Goal: Task Accomplishment & Management: Manage account settings

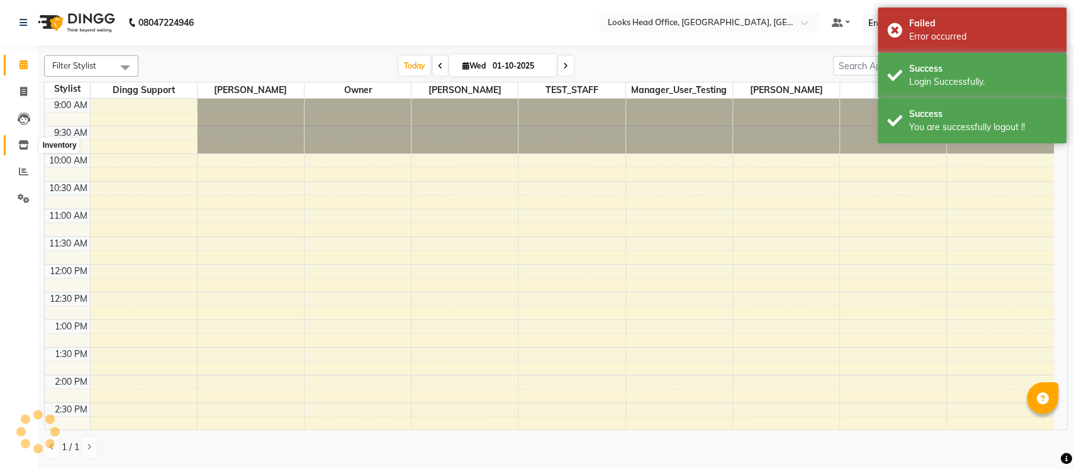
click at [28, 144] on icon at bounding box center [23, 144] width 11 height 9
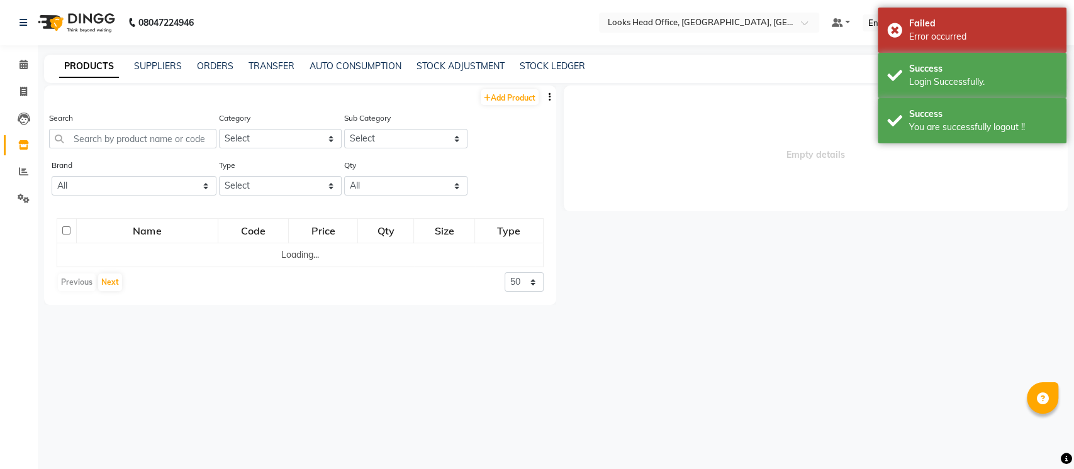
select select
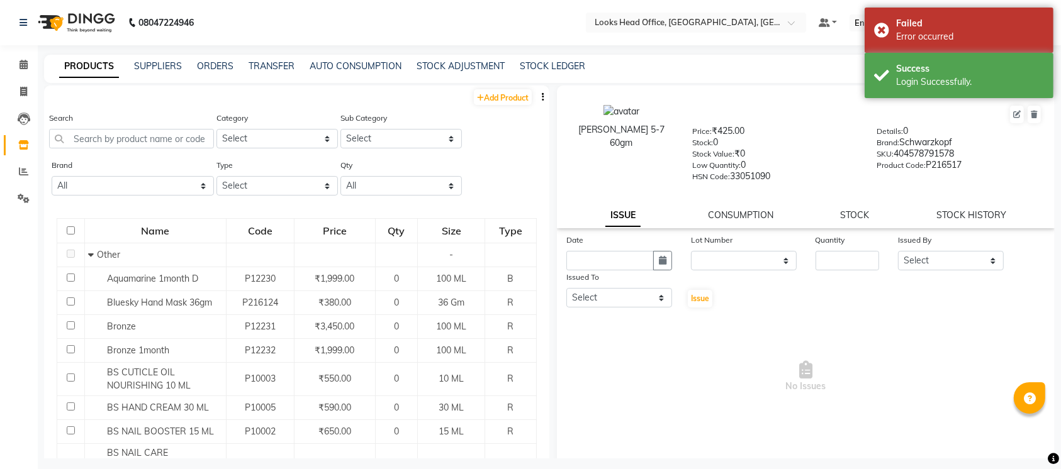
click at [508, 148] on div "Search Category Select Skin Personal Care Hair Threading Loreal Bio Top Cons. B…" at bounding box center [296, 134] width 505 height 47
click at [488, 98] on link "Add Product" at bounding box center [503, 97] width 58 height 16
select select "true"
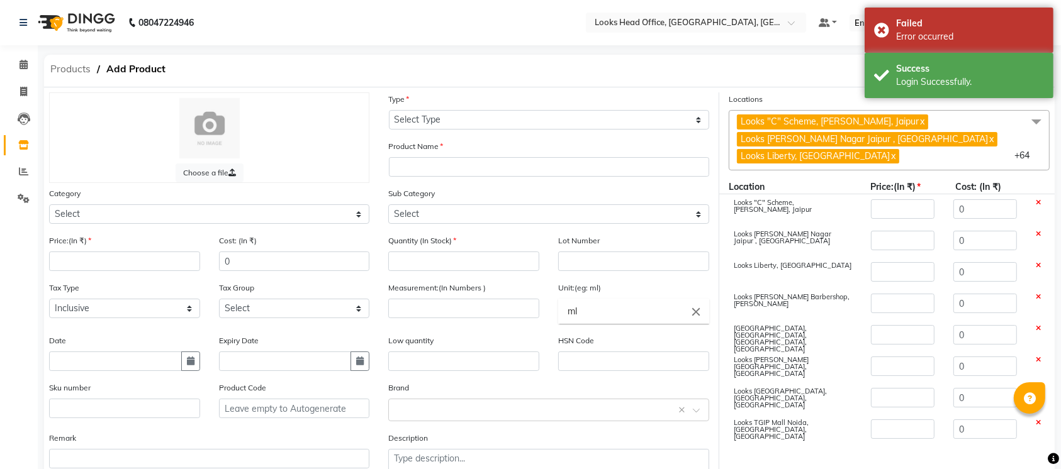
click at [86, 72] on span "Products" at bounding box center [70, 69] width 53 height 23
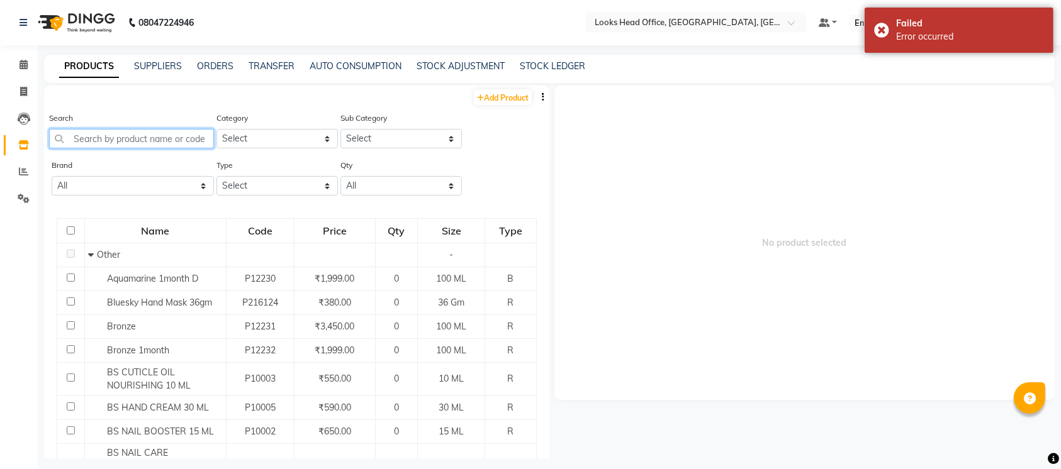
click at [126, 142] on input "text" at bounding box center [131, 139] width 165 height 20
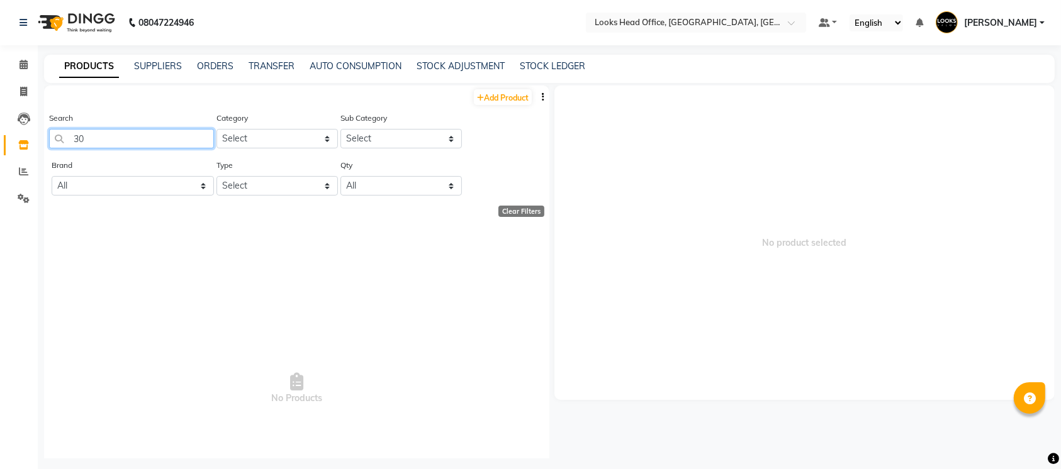
type input "3"
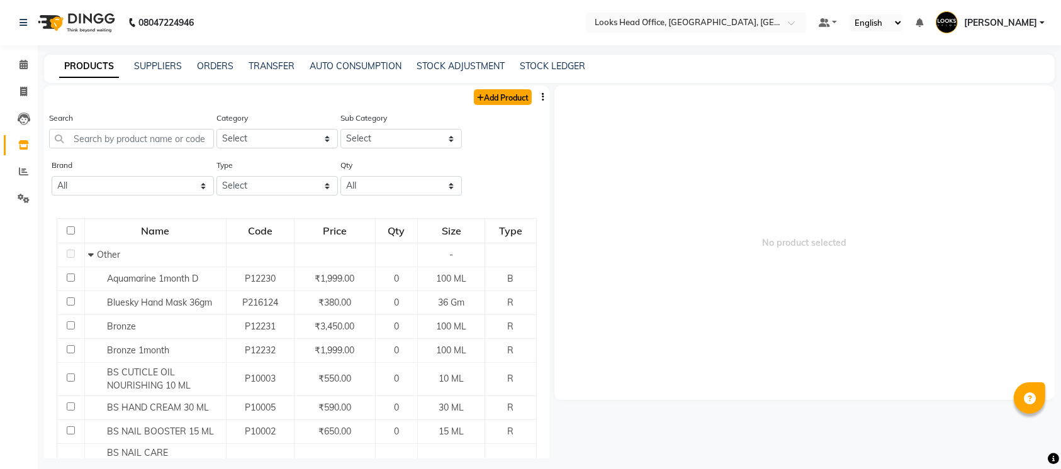
click at [495, 101] on link "Add Product" at bounding box center [503, 97] width 58 height 16
select select "true"
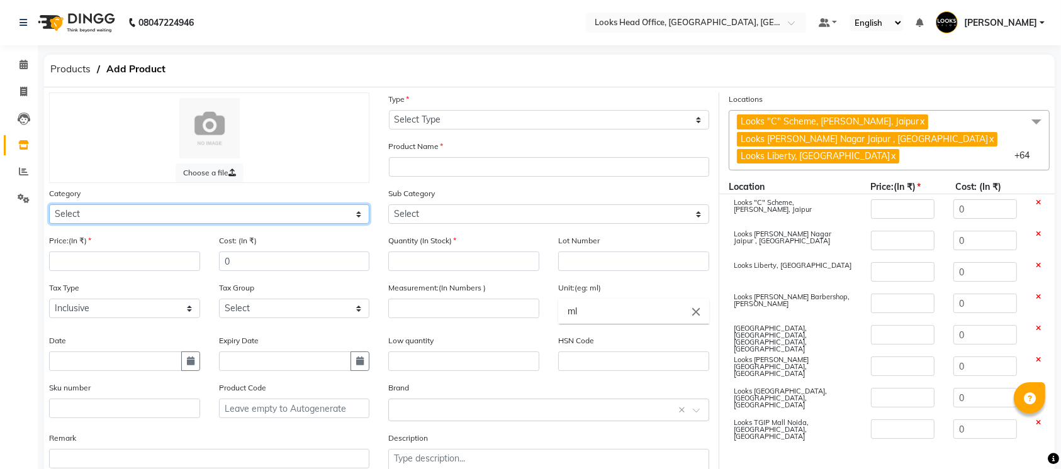
click at [181, 217] on select "Select Skin Personal Care Hair Threading Loreal Bio Top Cons. Bio Top Retail Co…" at bounding box center [209, 214] width 320 height 20
select select "534212450"
click at [49, 204] on select "Select Skin Personal Care Hair Threading Loreal Bio Top Cons. Bio Top Retail Co…" at bounding box center [209, 214] width 320 height 20
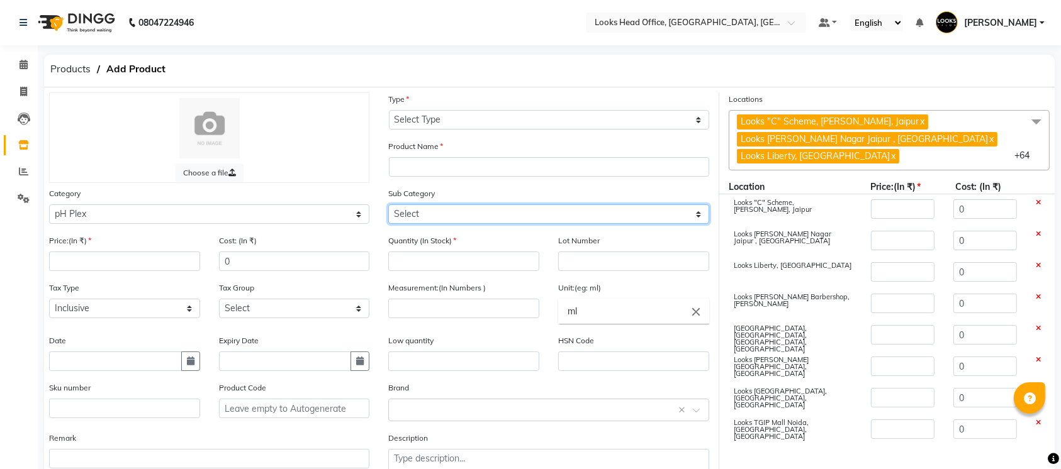
click at [557, 214] on select "Select Treatment cream Shampoo Conditioner" at bounding box center [548, 214] width 320 height 20
select select "5342124504"
click at [388, 204] on select "Select Treatment cream Shampoo Conditioner" at bounding box center [548, 214] width 320 height 20
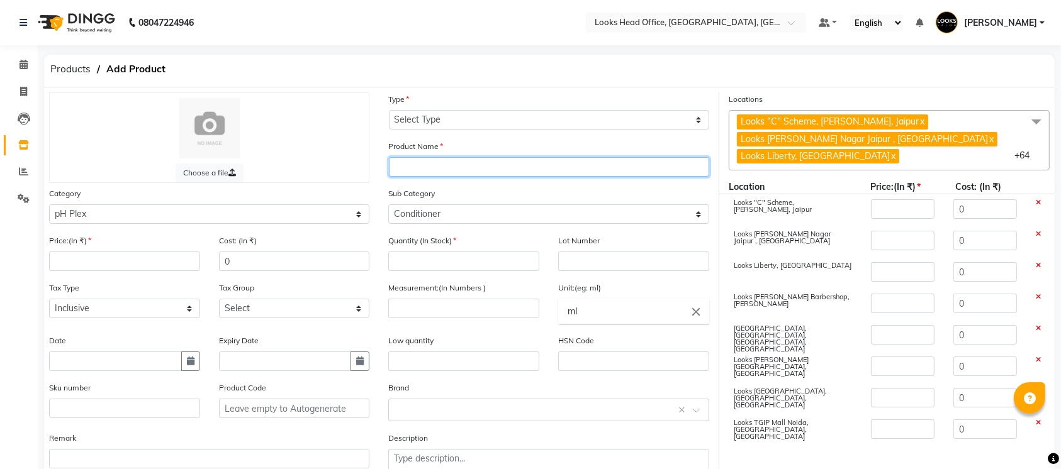
click at [513, 168] on input "text" at bounding box center [549, 167] width 320 height 20
type input "pH plex Conditioner 250ml"
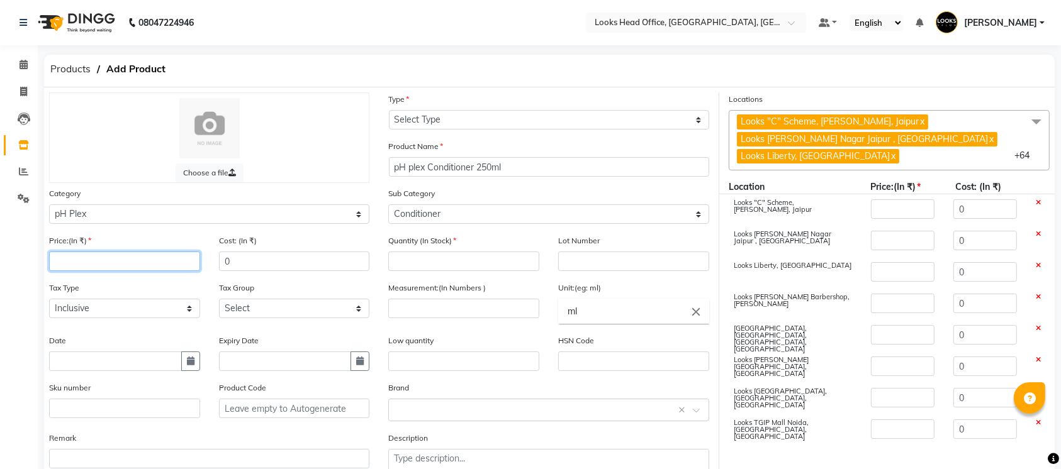
type input "1"
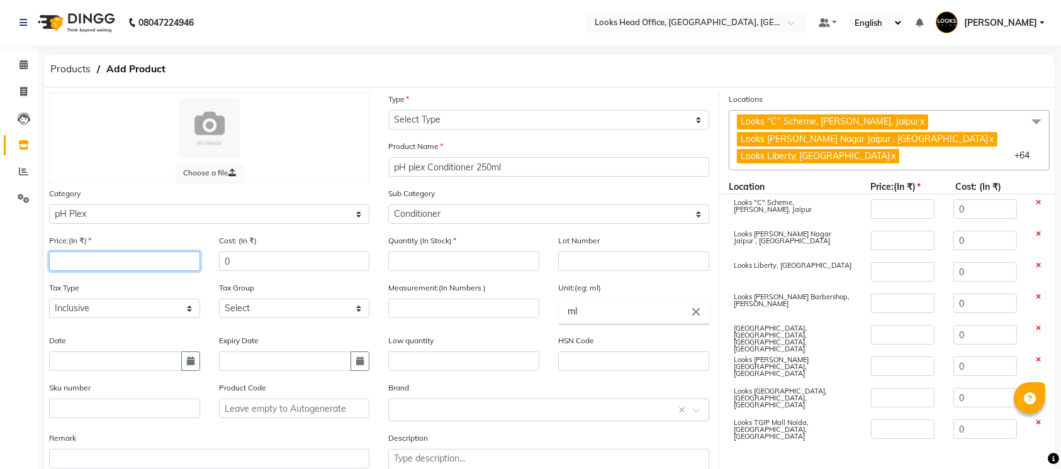
type input "1"
type input "15"
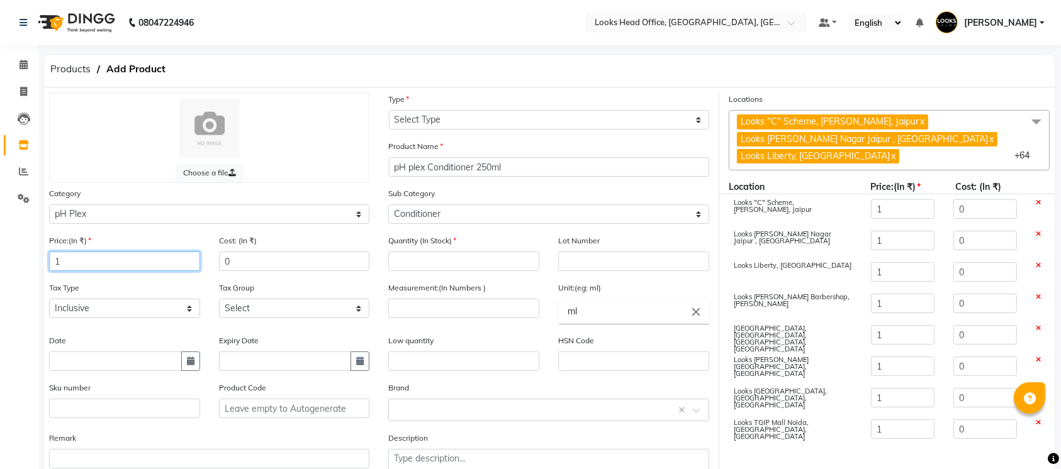
type input "15"
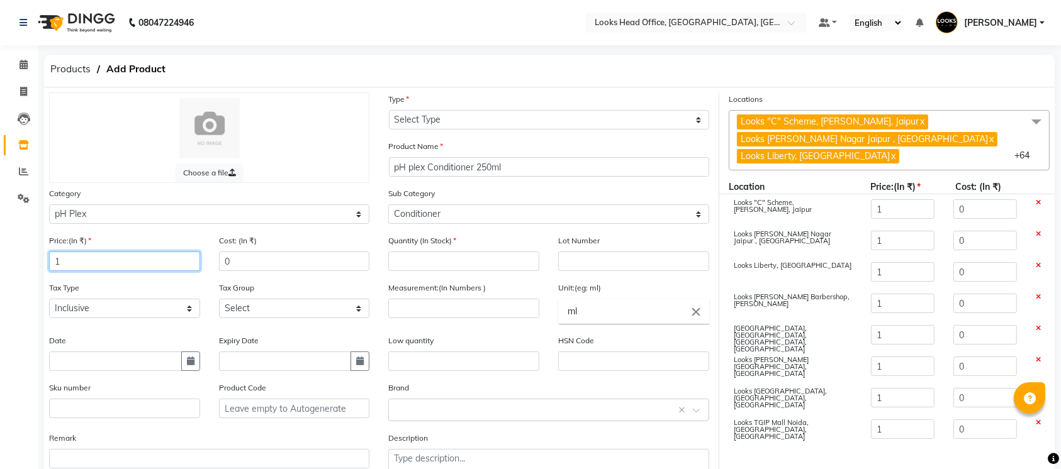
type input "15"
type input "150"
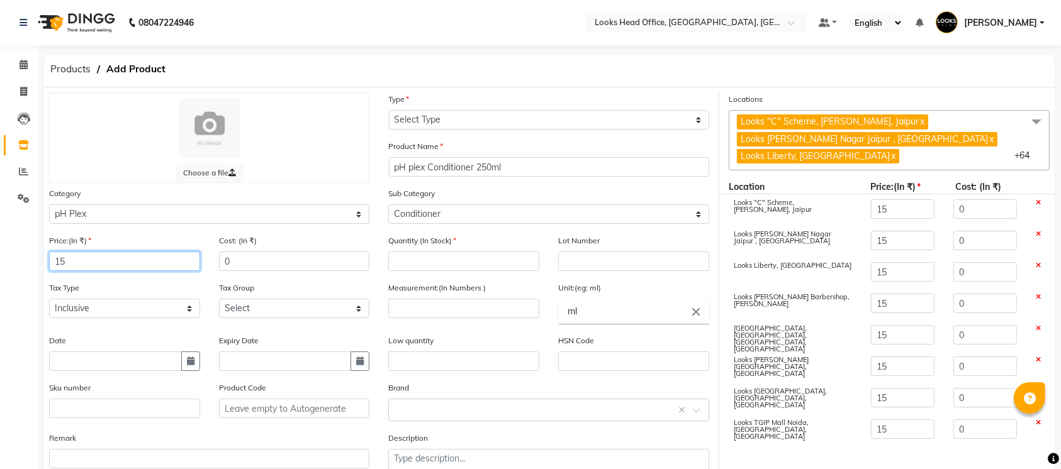
type input "150"
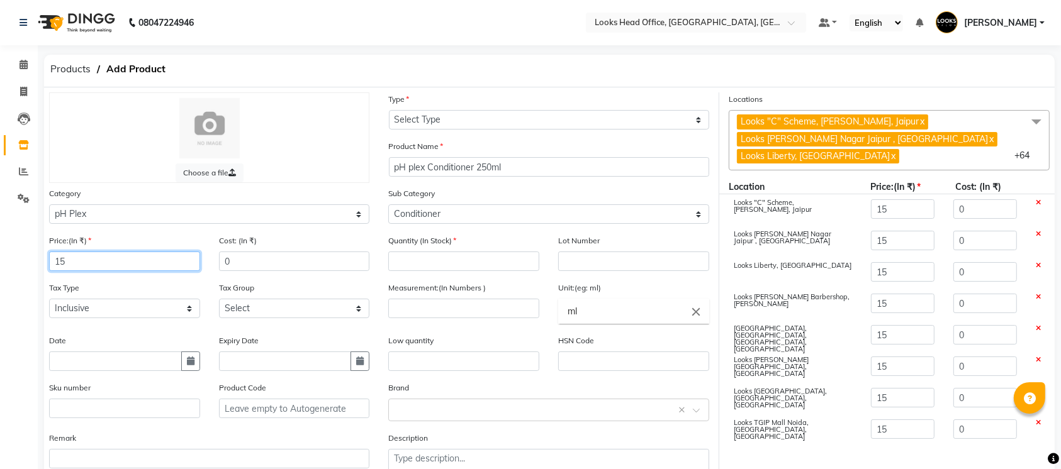
type input "150"
type input "1500"
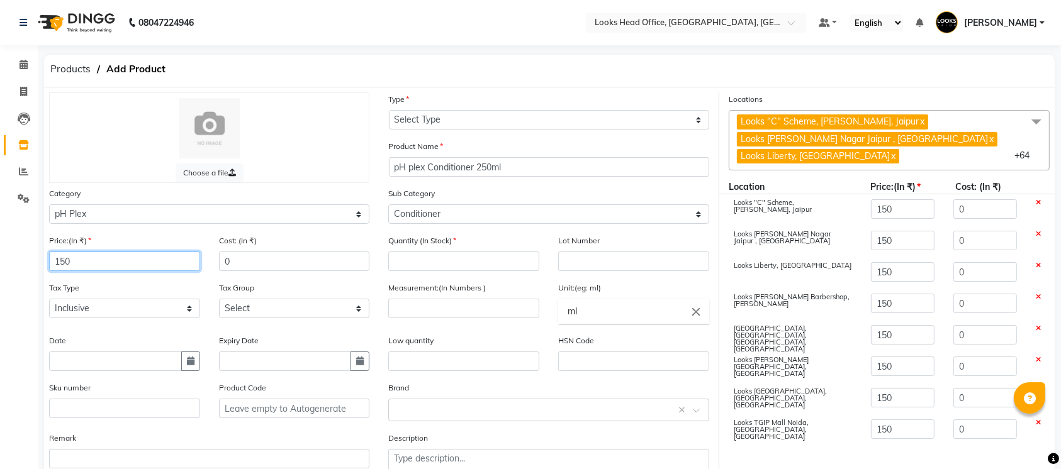
type input "1500"
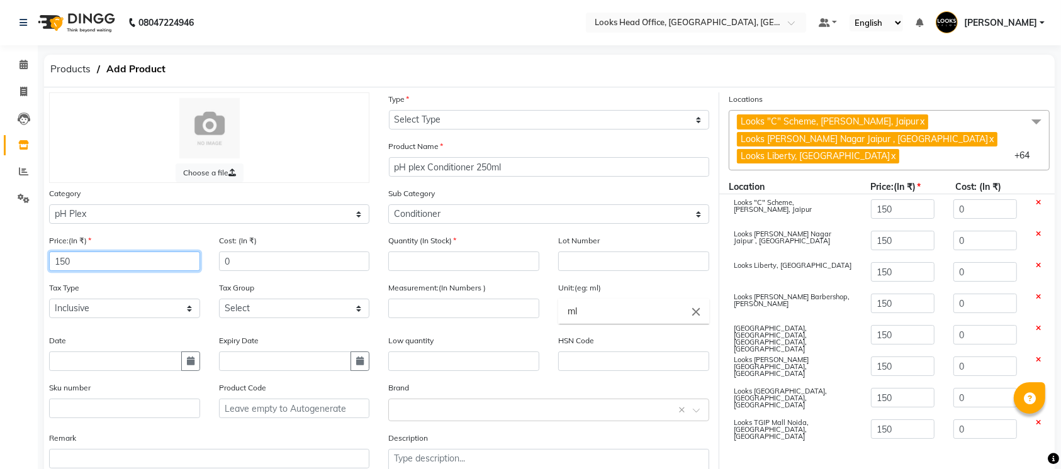
type input "1500"
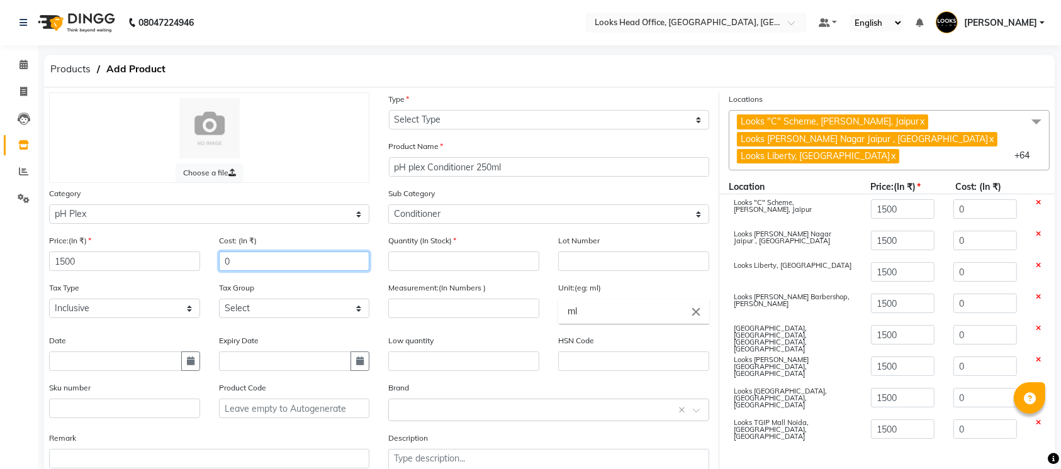
type input "1"
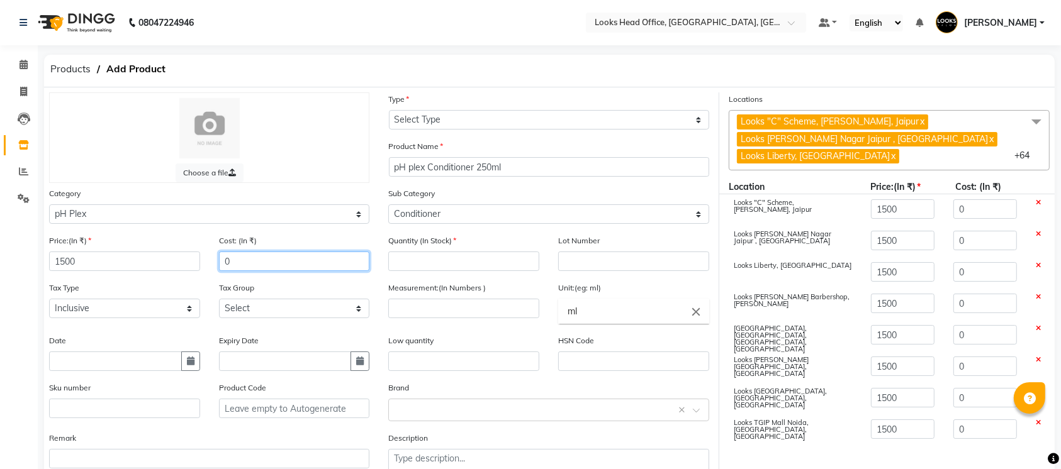
type input "1"
type input "15"
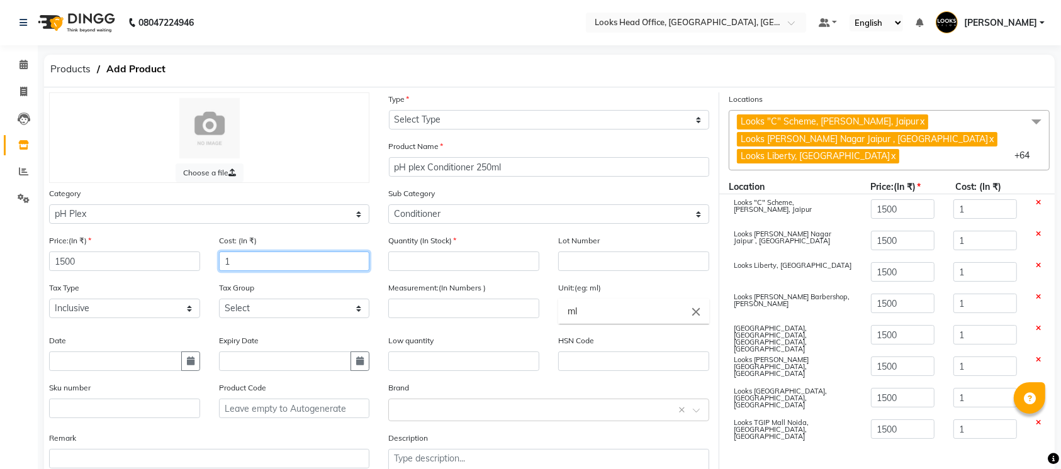
type input "15"
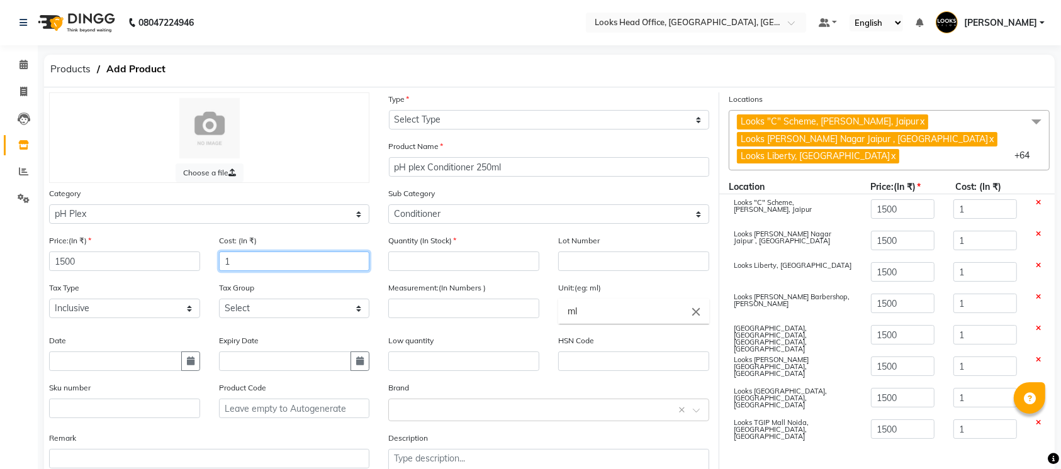
type input "15"
type input "150"
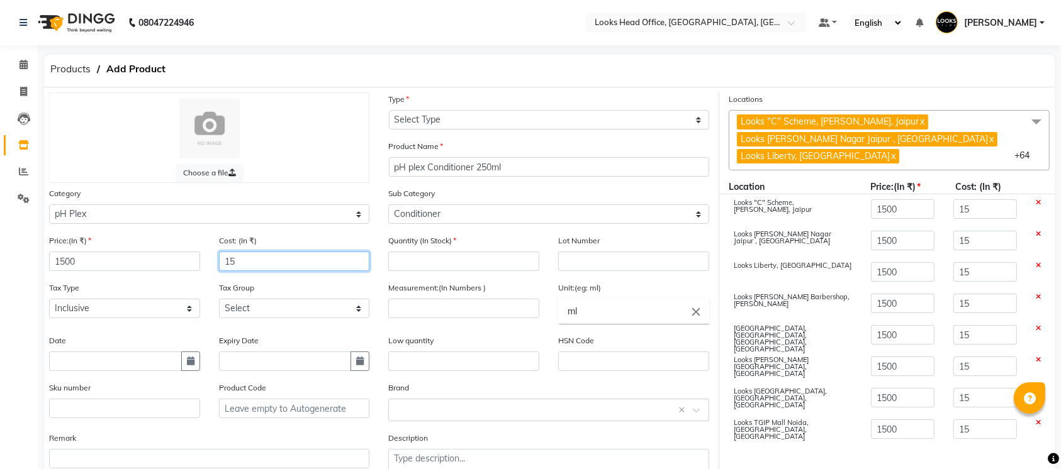
type input "150"
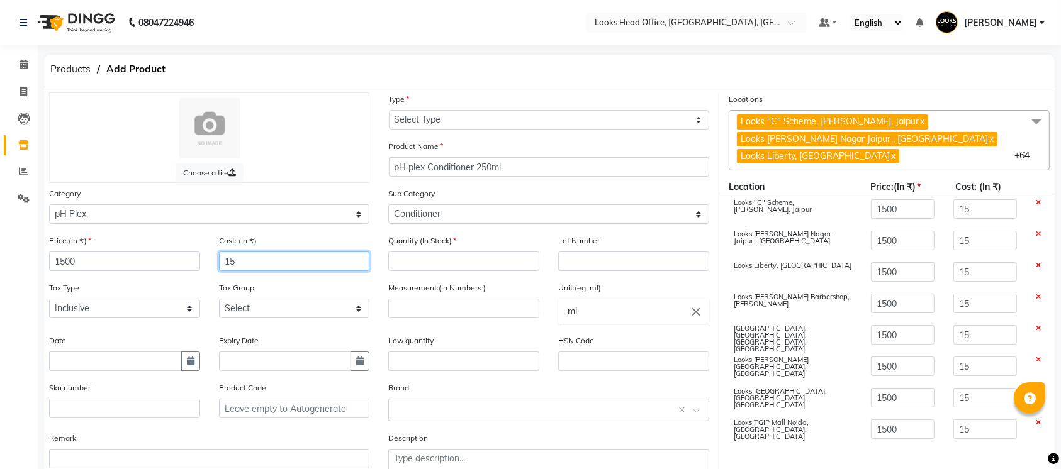
type input "150"
type input "1500"
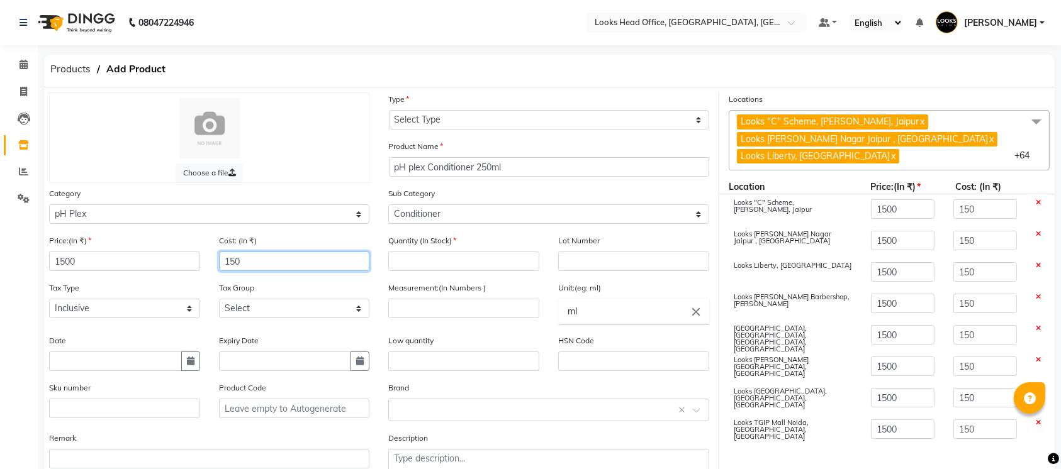
type input "1500"
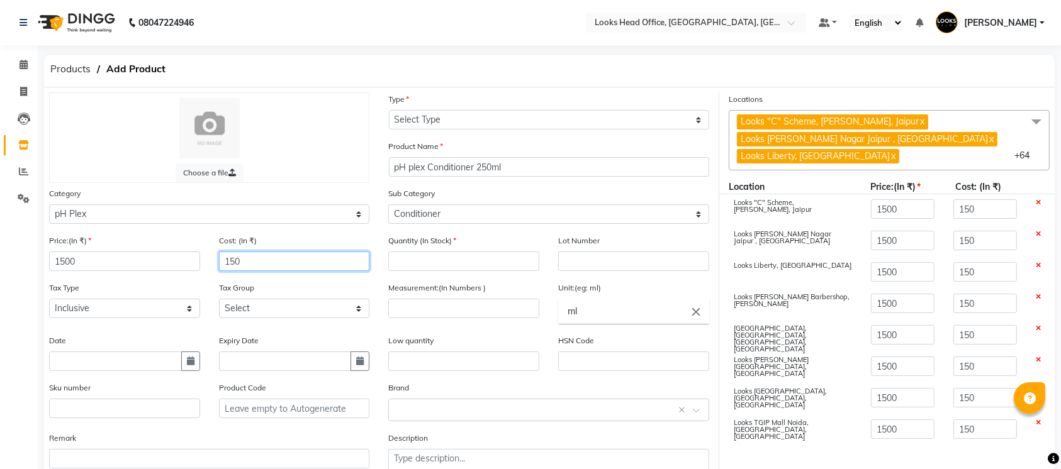
type input "1500"
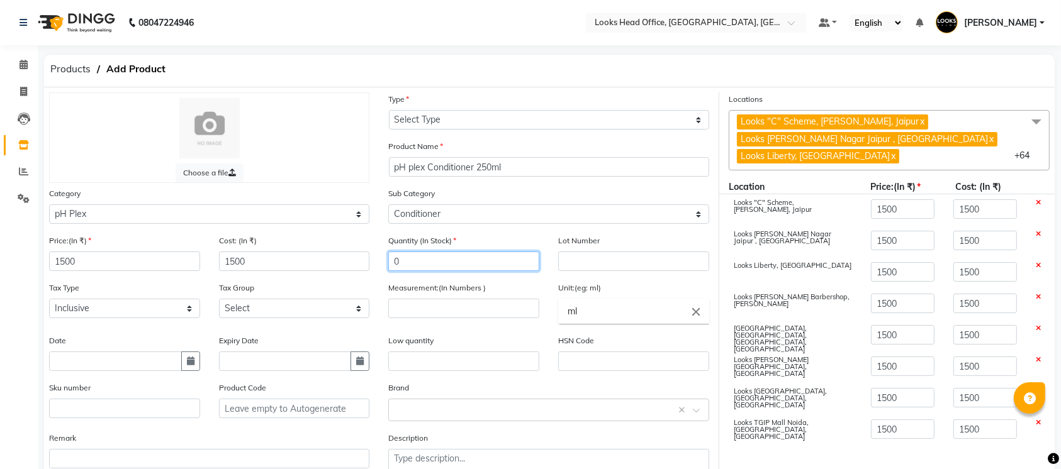
type input "0"
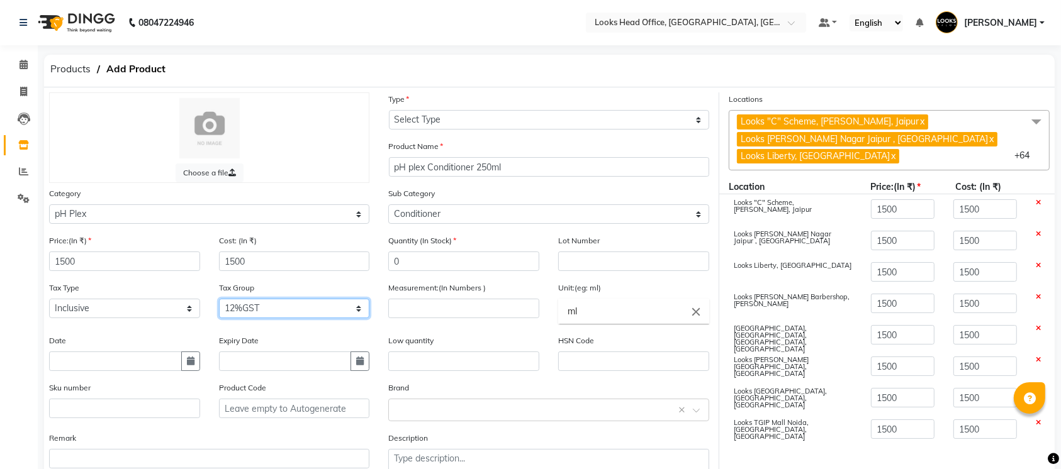
select select "1617"
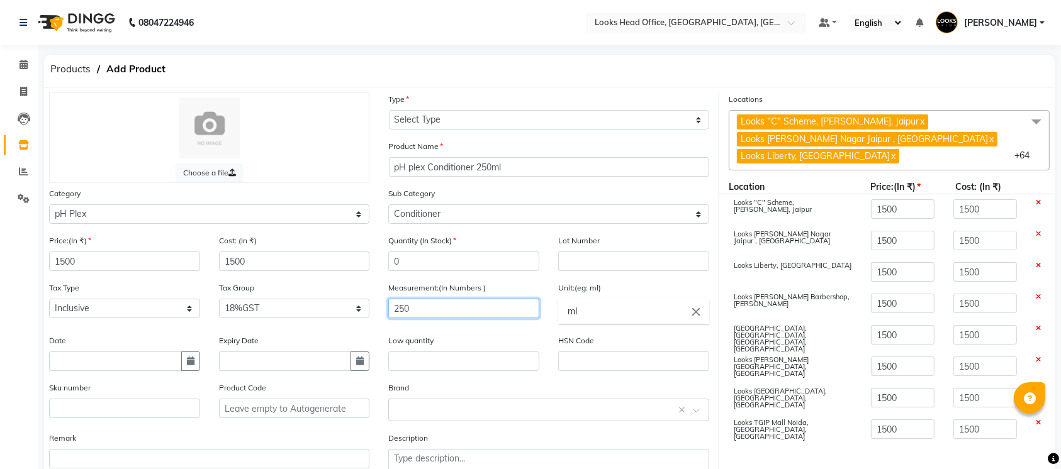
type input "250"
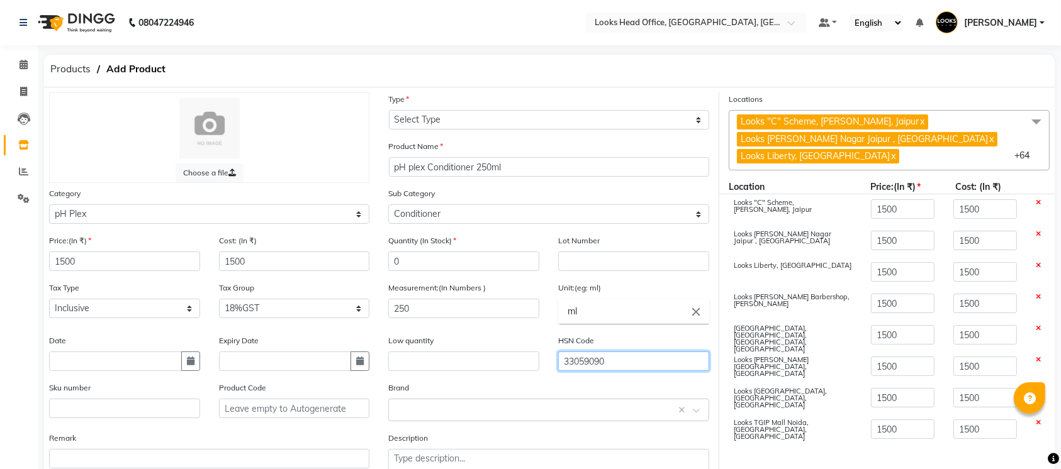
type input "33059090"
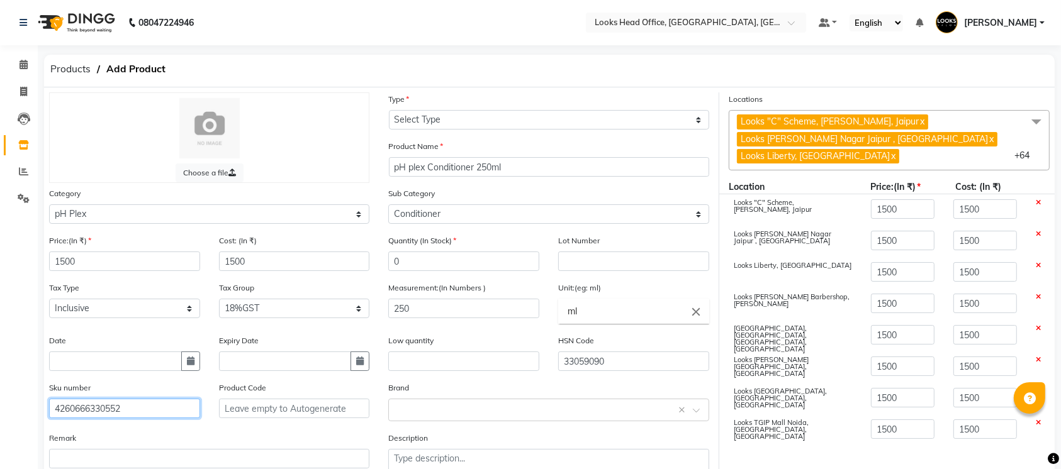
type input "4260666330552"
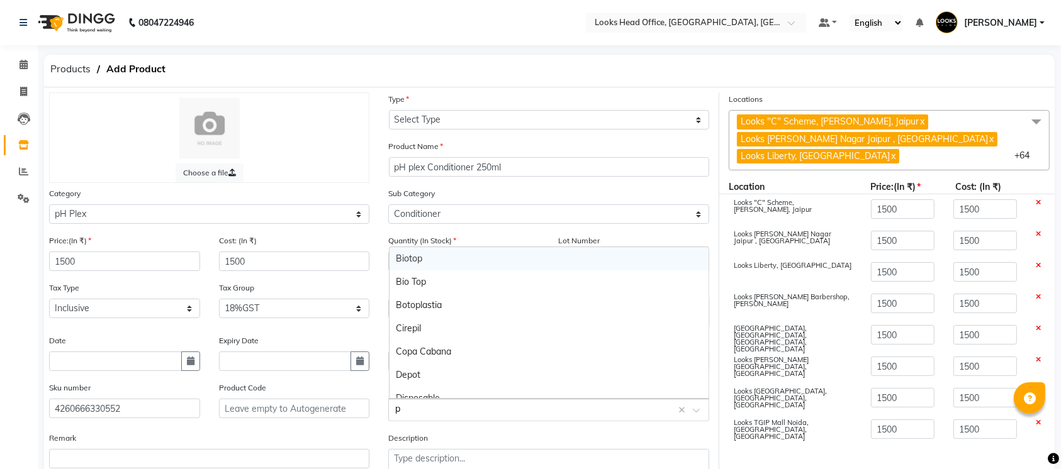
type input "ph"
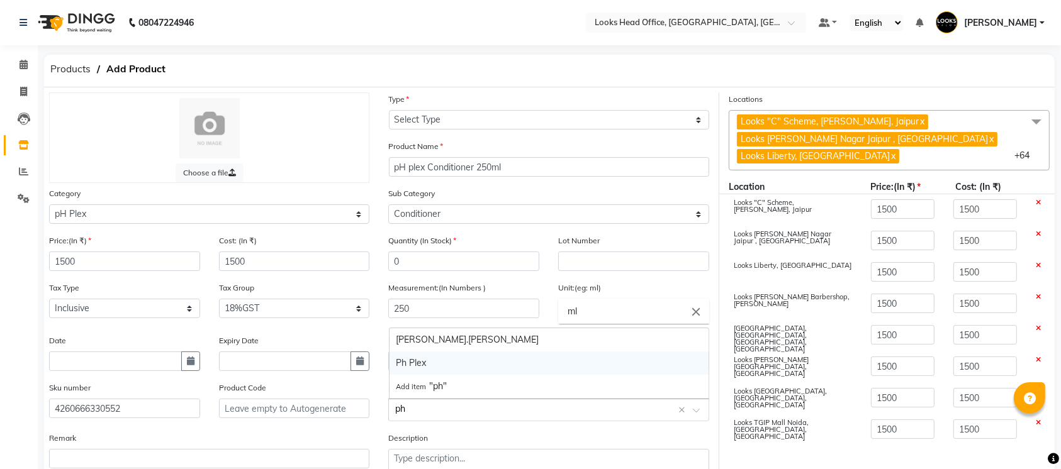
click at [503, 366] on div "Ph Plex" at bounding box center [549, 363] width 320 height 23
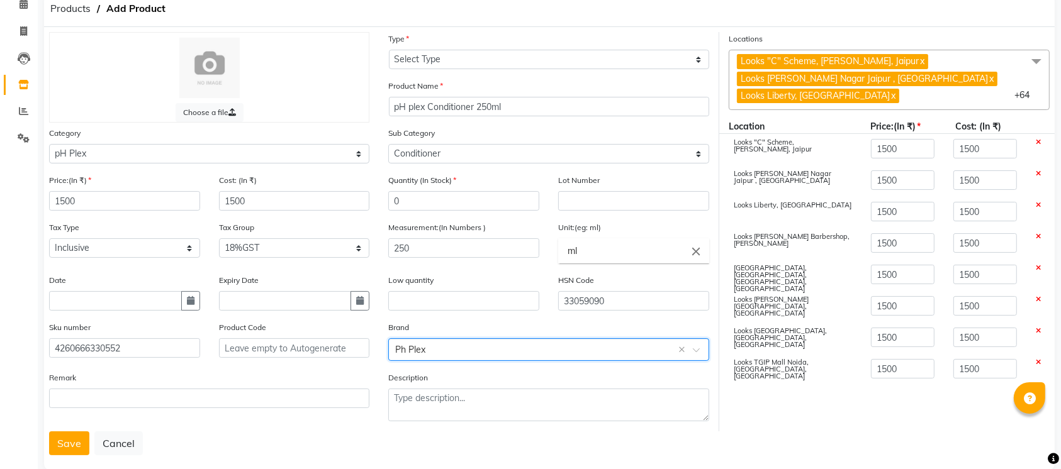
scroll to position [81, 0]
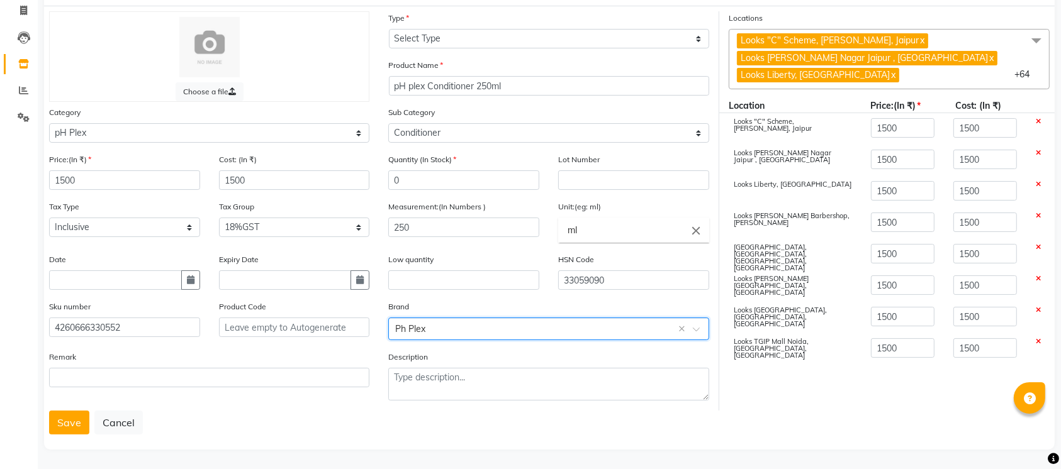
click at [320, 417] on div "Save Cancel" at bounding box center [549, 423] width 1000 height 24
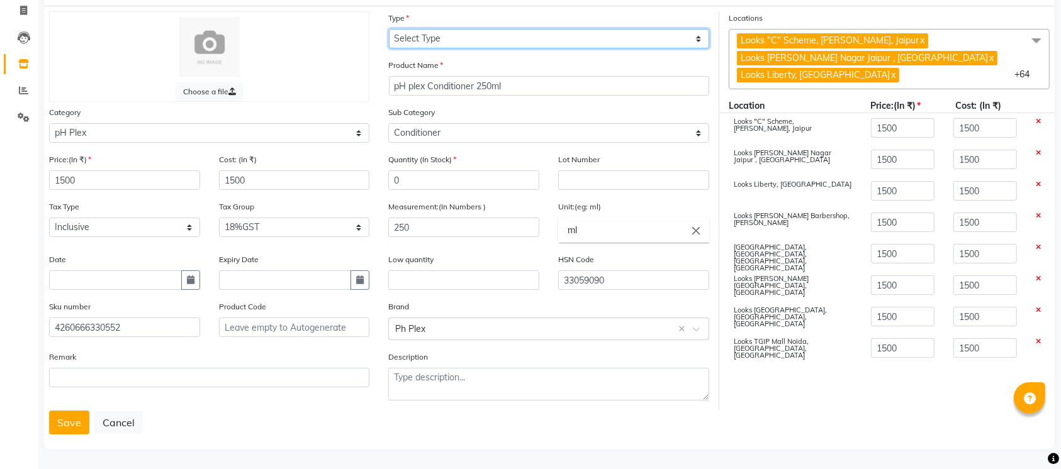
click at [489, 38] on select "Select Type Both Retail Consumable" at bounding box center [549, 39] width 320 height 20
select select "R"
click at [389, 29] on select "Select Type Both Retail Consumable" at bounding box center [549, 39] width 320 height 20
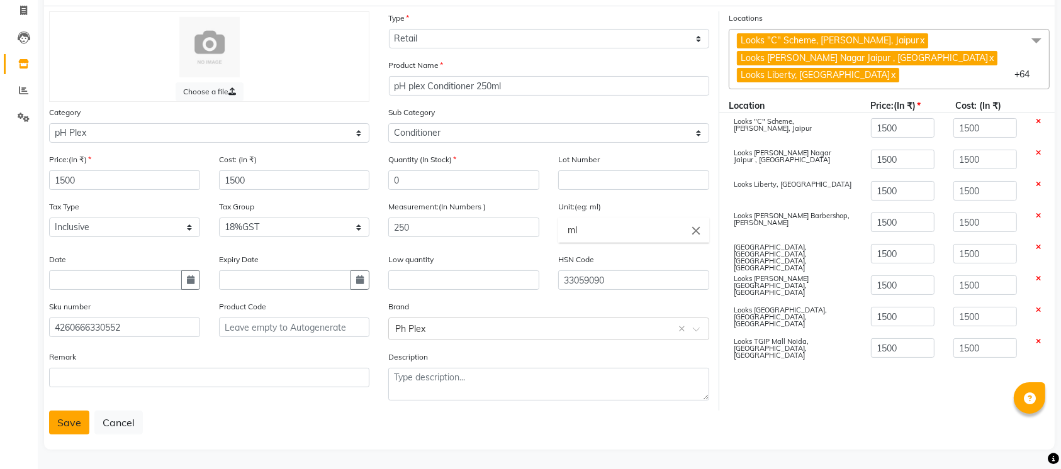
click at [55, 425] on button "Save" at bounding box center [69, 423] width 40 height 24
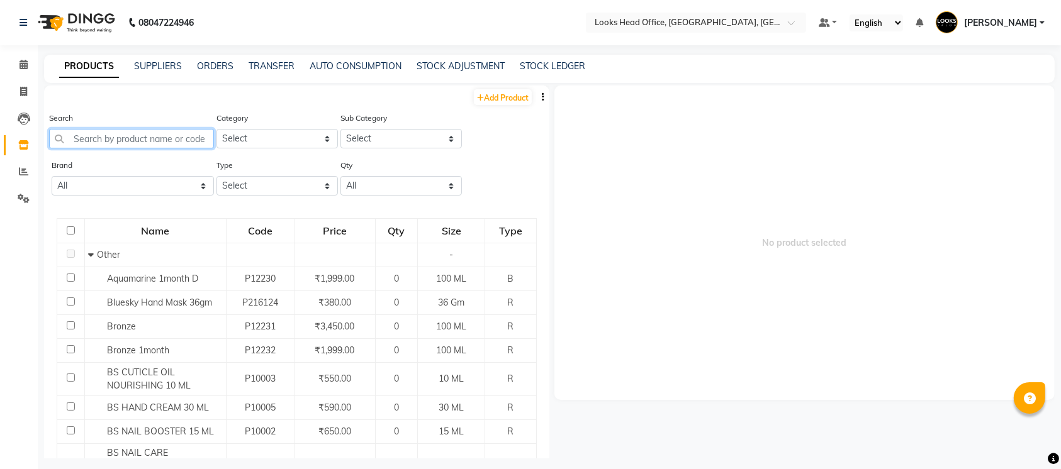
click at [115, 133] on input "text" at bounding box center [131, 139] width 165 height 20
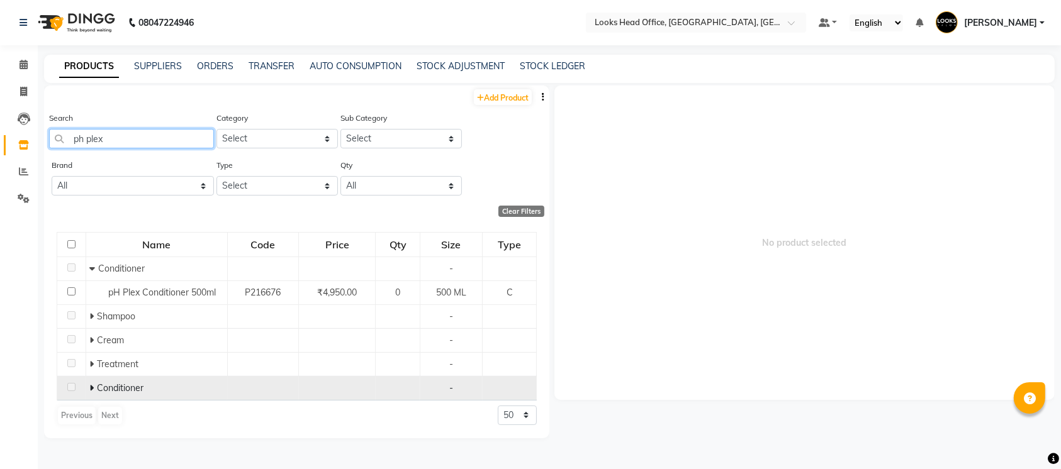
type input "ph plex"
click at [86, 391] on td "Conditioner" at bounding box center [157, 388] width 142 height 24
click at [97, 385] on span "Conditioner" at bounding box center [120, 388] width 47 height 11
click at [89, 384] on icon at bounding box center [91, 388] width 4 height 9
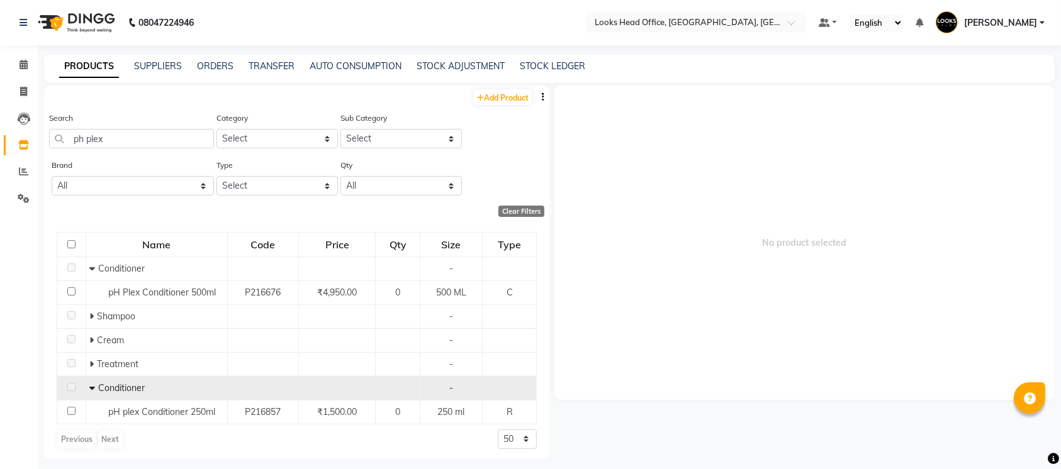
scroll to position [3, 0]
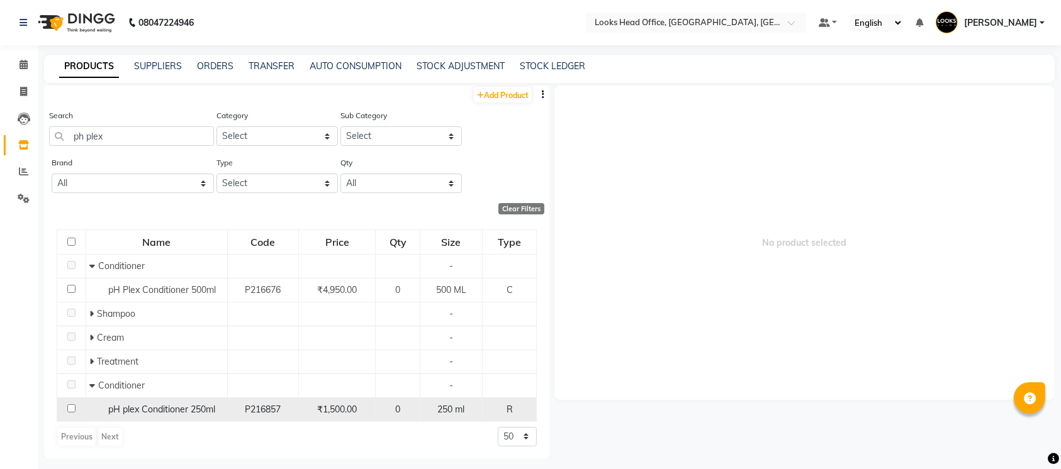
click at [70, 405] on input "checkbox" at bounding box center [71, 409] width 8 height 8
checkbox input "true"
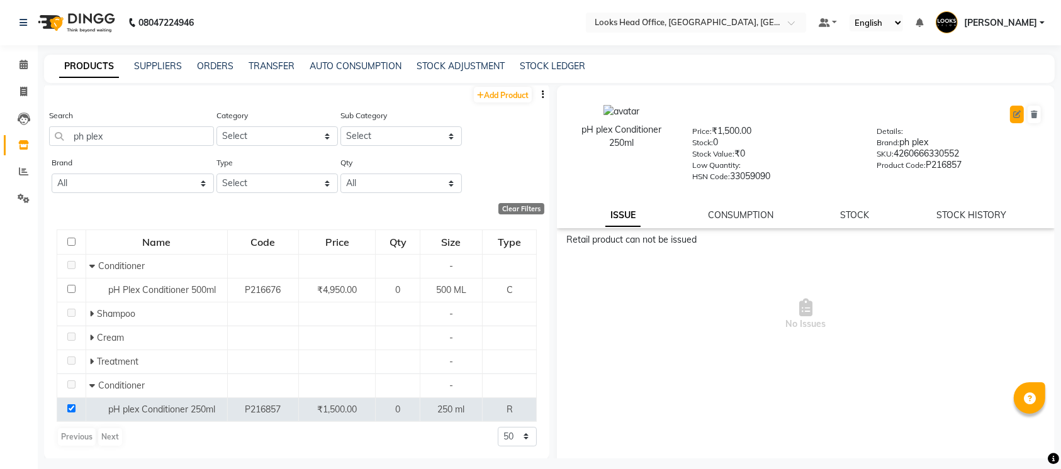
click at [1010, 118] on button at bounding box center [1017, 115] width 14 height 18
select select "true"
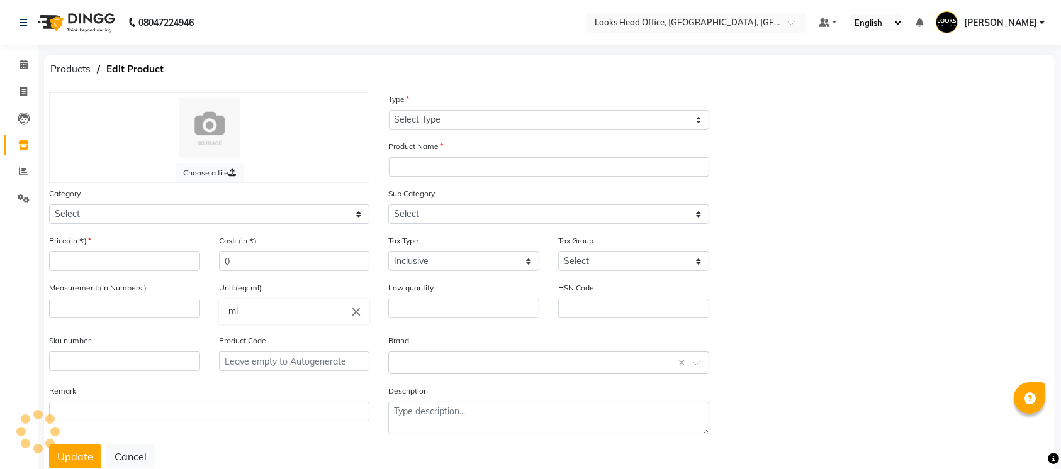
select select "R"
type input "pH plex Conditioner 250ml"
select select
type input "1500"
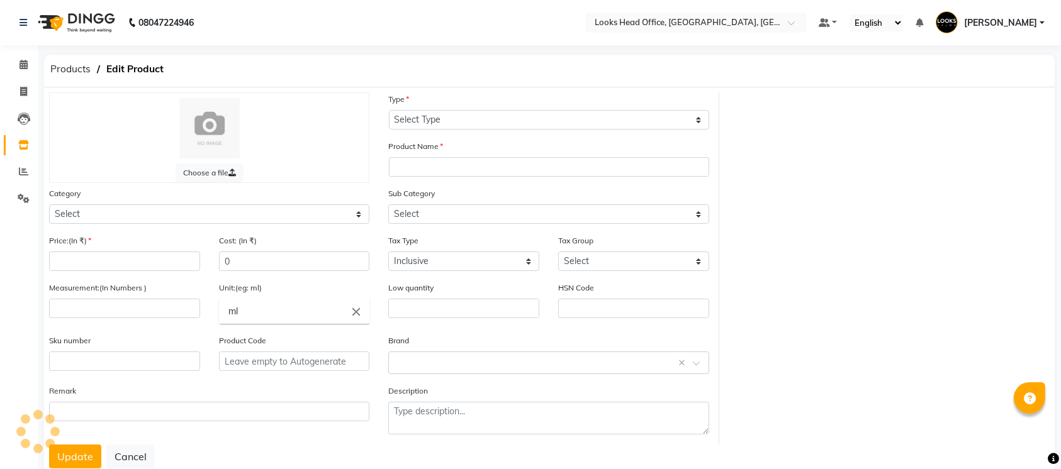
type input "1500"
select select
type input "250"
type input "33059090"
type input "4260666330552"
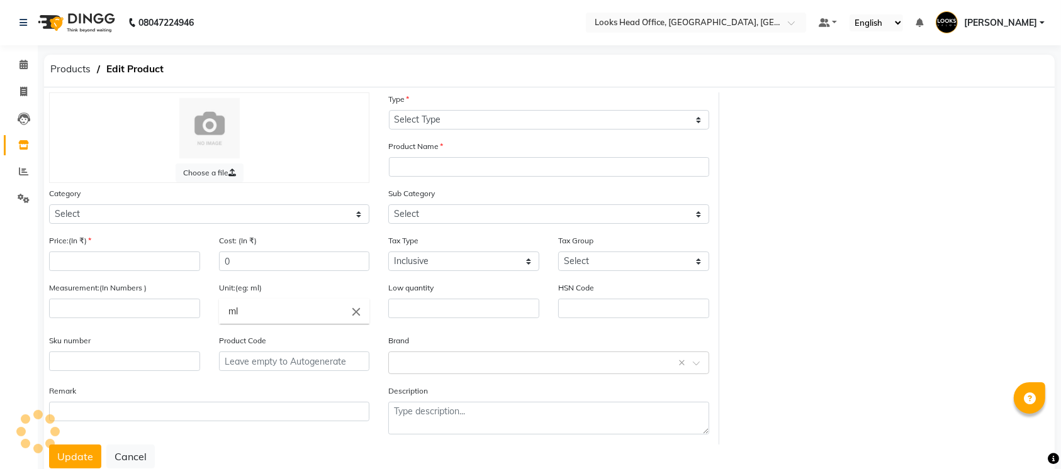
type input "P216857"
select select "534212450"
select select "5342124504"
select select "1617"
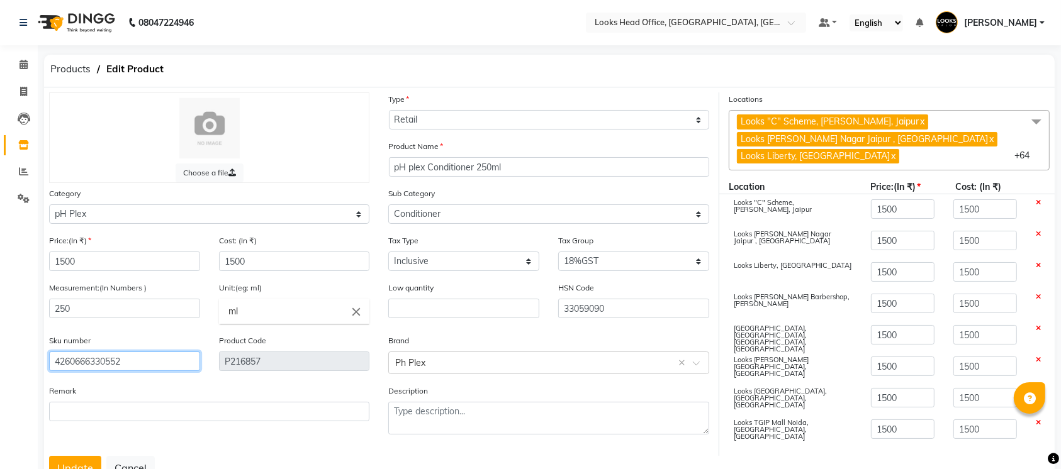
drag, startPoint x: 136, startPoint y: 362, endPoint x: 43, endPoint y: 349, distance: 94.0
click at [43, 349] on main "Products Edit Product Choose a file Type Select Type Both Retail Consumable Pro…" at bounding box center [549, 286] width 1023 height 462
click at [75, 70] on span "Products" at bounding box center [70, 69] width 53 height 23
